Goal: Navigation & Orientation: Go to known website

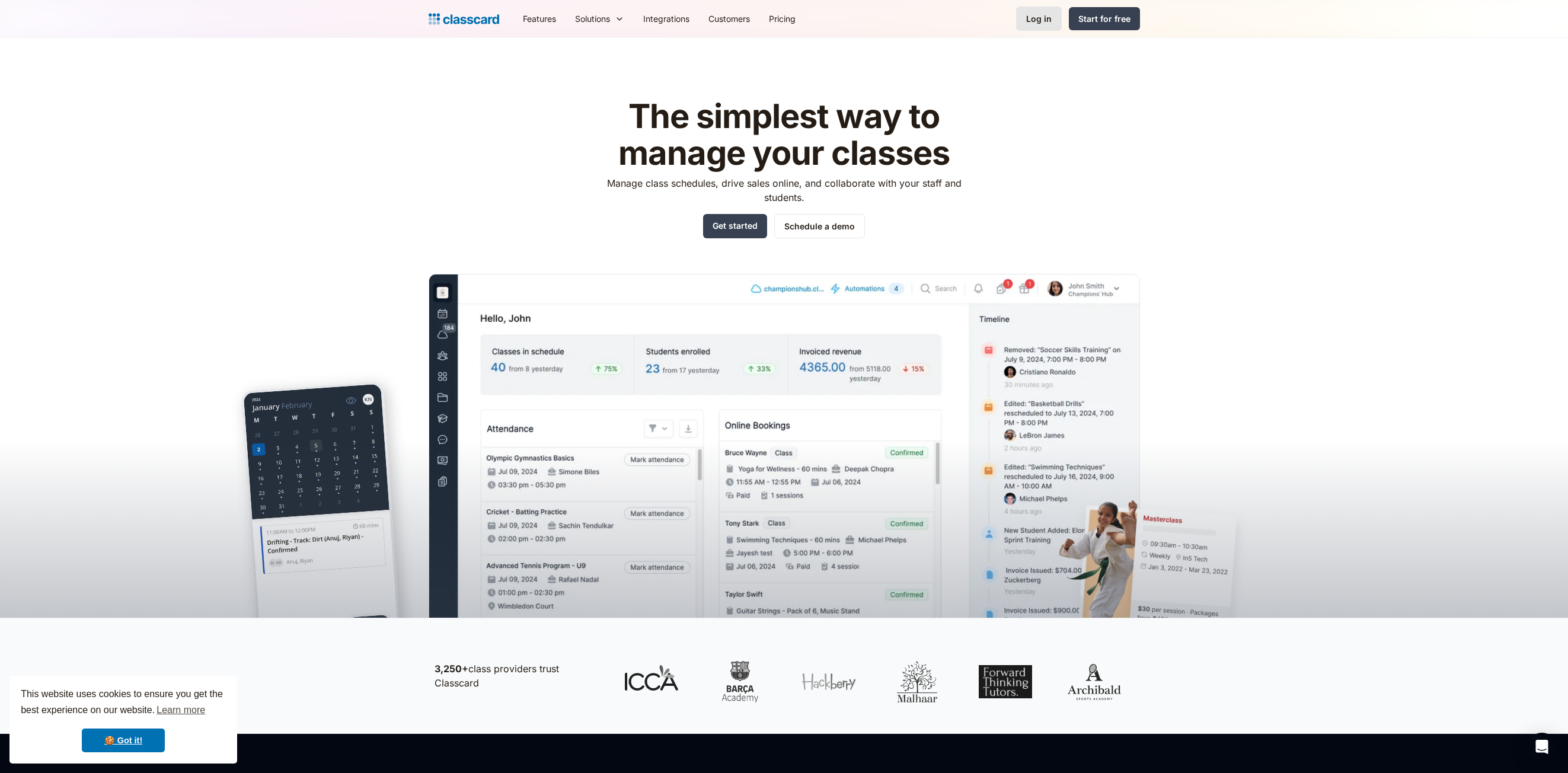
click at [1041, 23] on div "Log in" at bounding box center [1039, 19] width 25 height 13
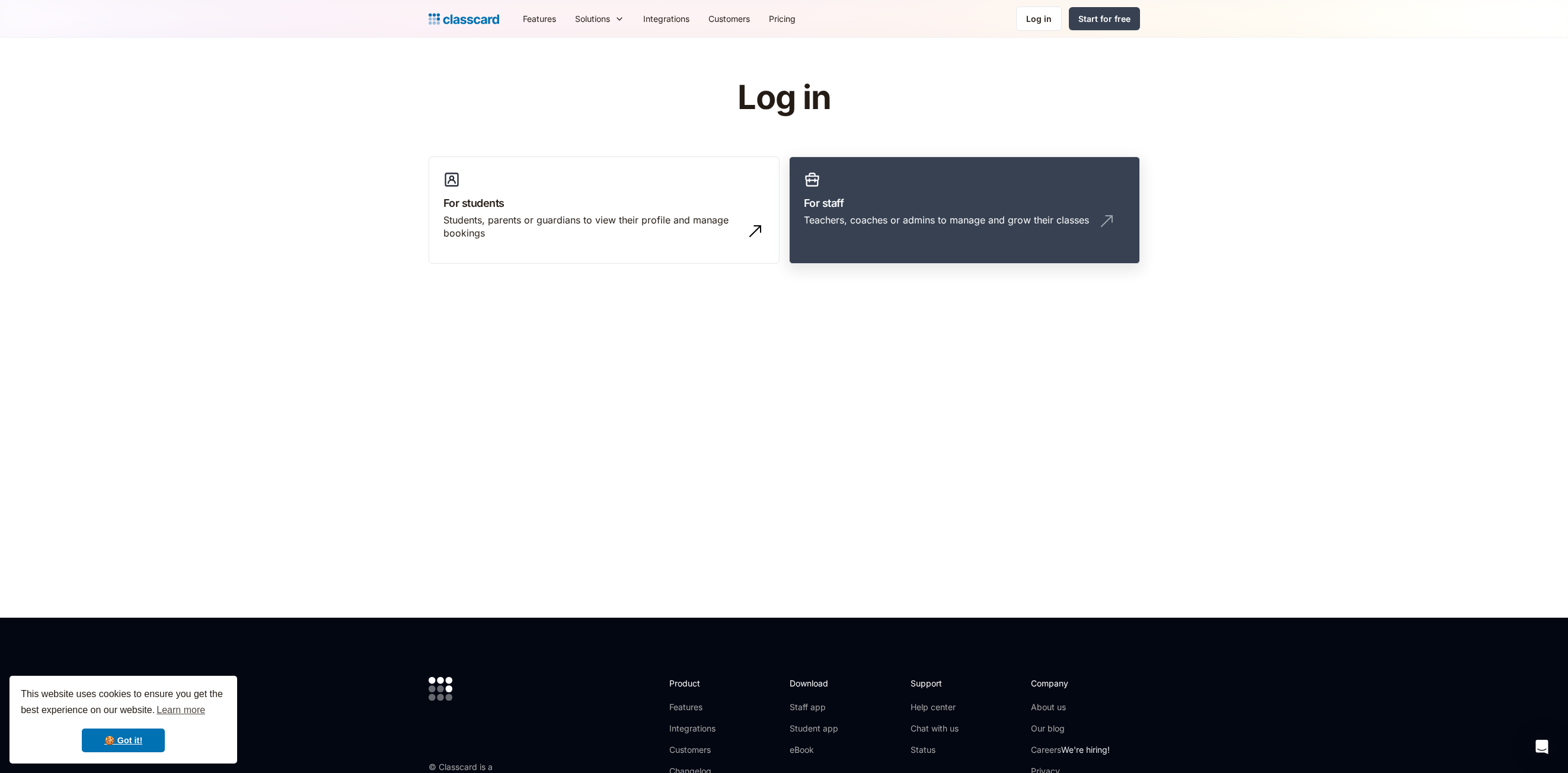
click at [885, 240] on link "For staff Teachers, coaches or admins to manage and grow their classes" at bounding box center [964, 210] width 351 height 108
